Goal: Information Seeking & Learning: Learn about a topic

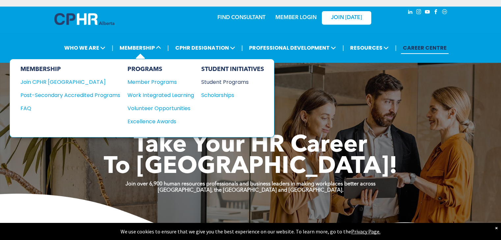
click at [208, 80] on div "Student Programs" at bounding box center [229, 82] width 57 height 8
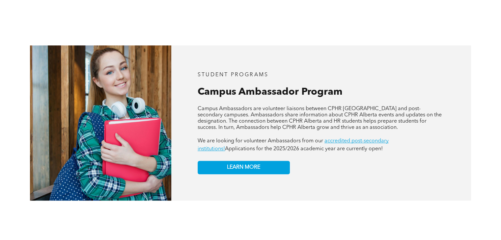
scroll to position [554, 0]
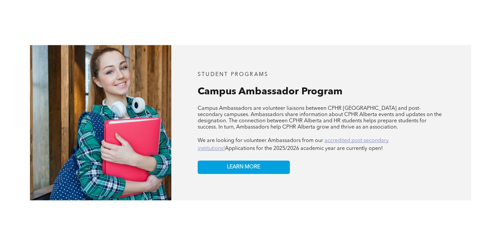
click at [330, 138] on link "accredited post-secondary institutions!" at bounding box center [293, 144] width 191 height 13
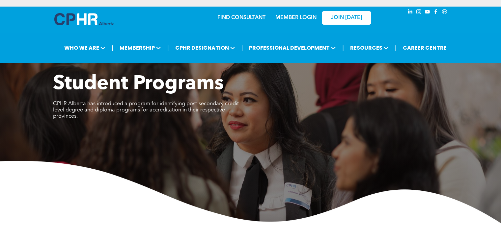
scroll to position [554, 0]
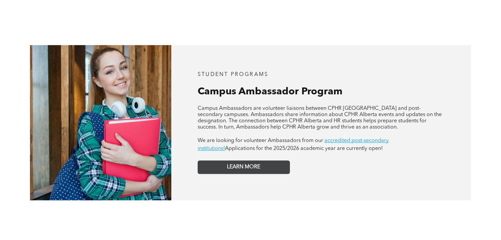
click at [204, 161] on link "LEARN MORE" at bounding box center [244, 167] width 92 height 13
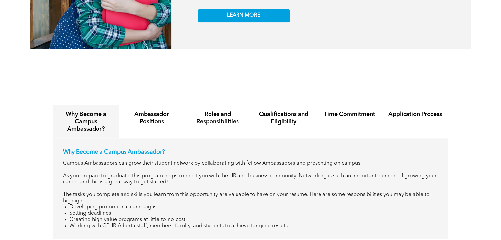
scroll to position [708, 0]
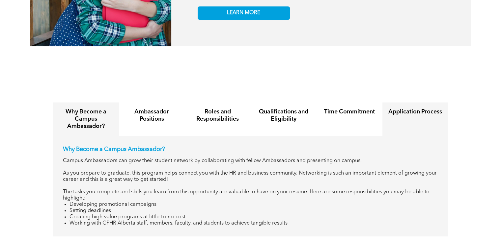
click at [387, 106] on div "Application Process" at bounding box center [415, 119] width 66 height 34
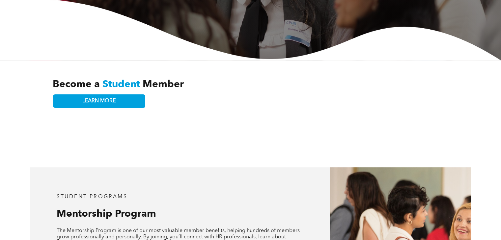
scroll to position [0, 0]
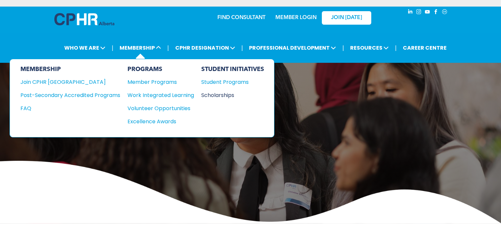
click at [214, 97] on div "Scholarships" at bounding box center [229, 95] width 57 height 8
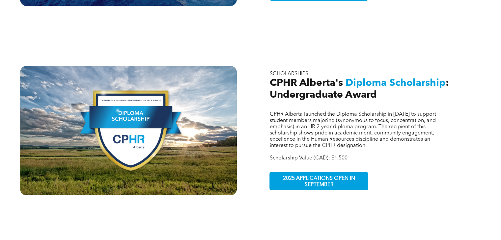
scroll to position [394, 0]
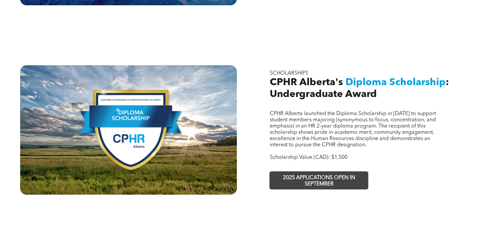
click at [317, 172] on span "2025 APPLICATIONS OPEN IN SEPTEMBER" at bounding box center [319, 181] width 96 height 19
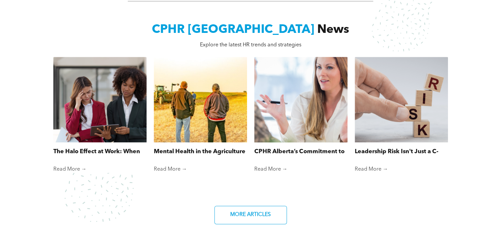
scroll to position [500, 0]
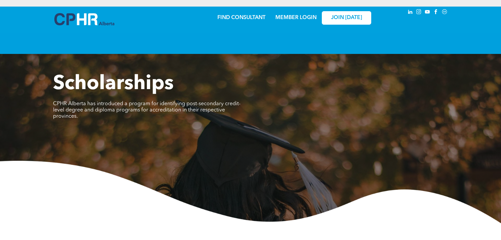
scroll to position [394, 0]
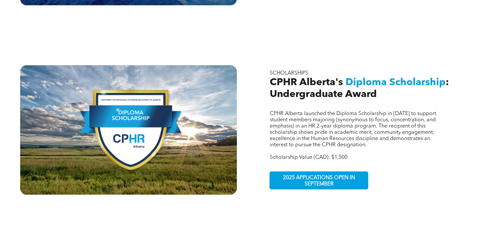
click at [227, 112] on div at bounding box center [128, 130] width 217 height 130
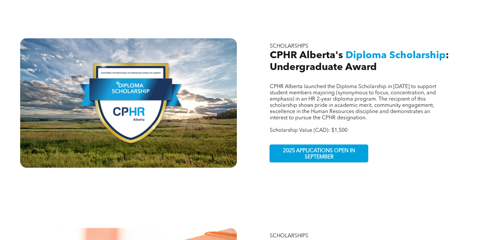
scroll to position [421, 0]
